Goal: Contribute content

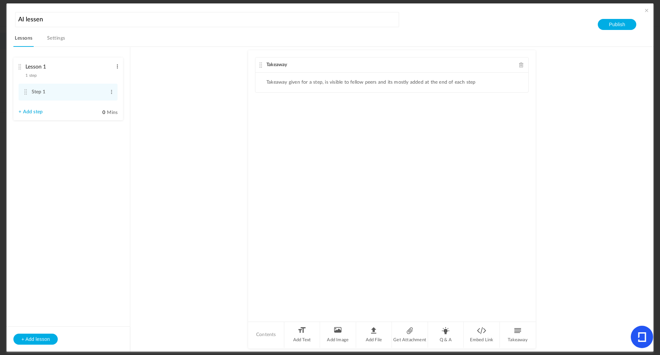
click at [117, 67] on span at bounding box center [117, 66] width 5 height 7
click at [106, 80] on link "Edit" at bounding box center [106, 78] width 27 height 8
type input "Les 1"
click at [112, 96] on span at bounding box center [111, 94] width 5 height 7
click at [274, 77] on ul "Takeaway given for a step, is visible to fellow peers and its mostly added at t…" at bounding box center [392, 83] width 273 height 20
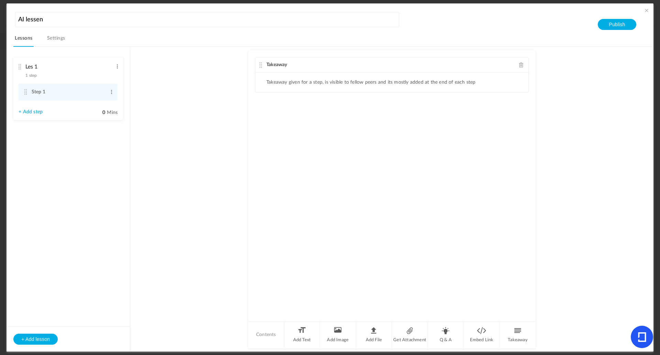
click at [642, 339] on icon at bounding box center [642, 337] width 8 height 10
click at [519, 67] on span at bounding box center [521, 64] width 5 height 5
click at [301, 332] on li "Add Text" at bounding box center [302, 335] width 36 height 26
click at [314, 100] on div at bounding box center [392, 99] width 273 height 52
click at [637, 327] on icon at bounding box center [642, 336] width 22 height 22
